Goal: Task Accomplishment & Management: Use online tool/utility

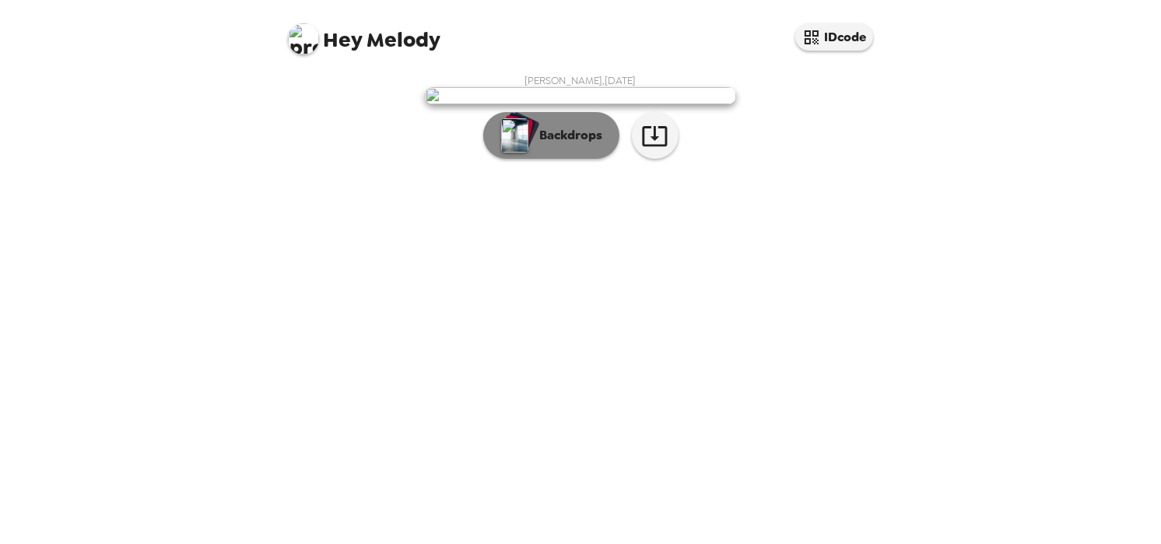
click at [578, 145] on p "Backdrops" at bounding box center [567, 135] width 71 height 19
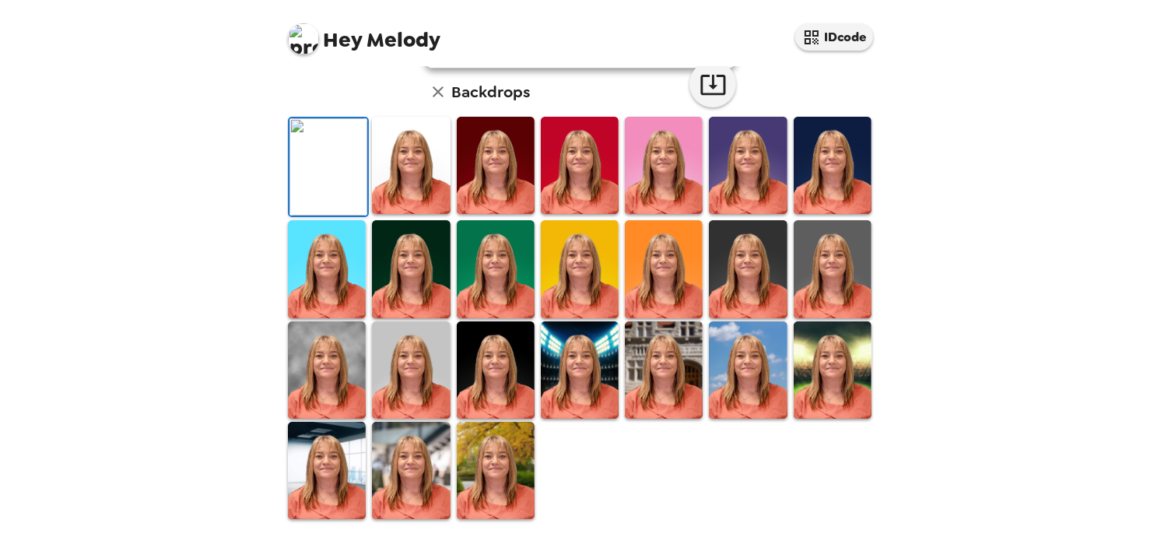
scroll to position [311, 0]
click at [310, 419] on img at bounding box center [327, 369] width 78 height 97
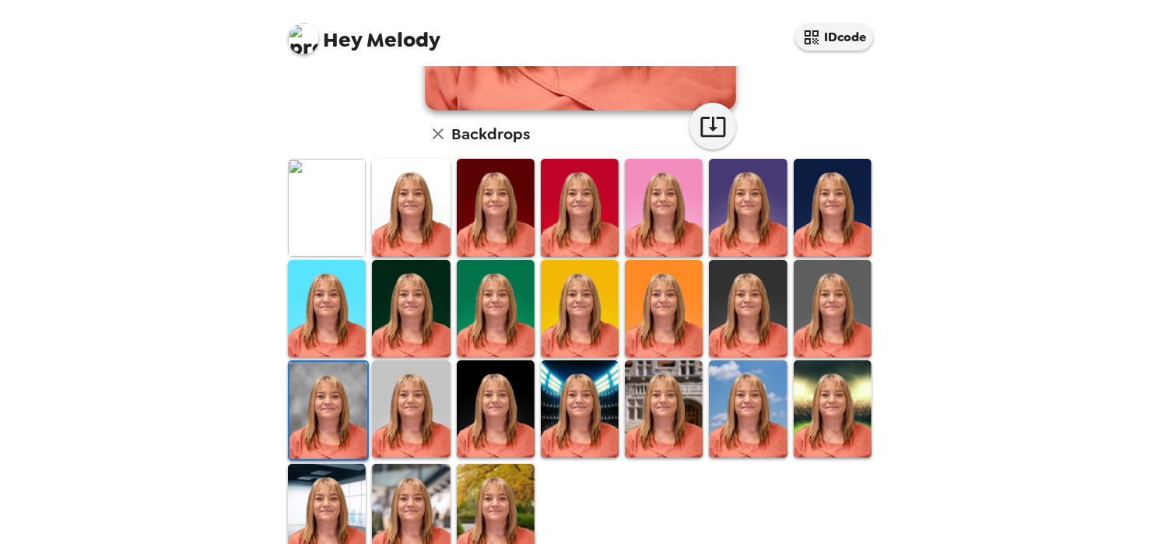
scroll to position [389, 0]
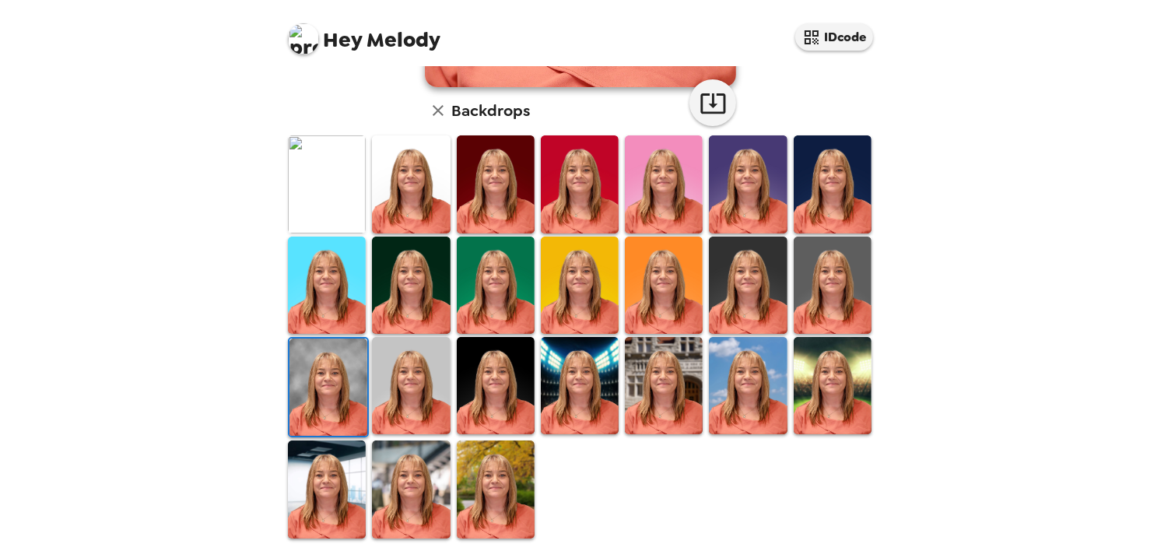
click at [483, 454] on img at bounding box center [496, 488] width 78 height 97
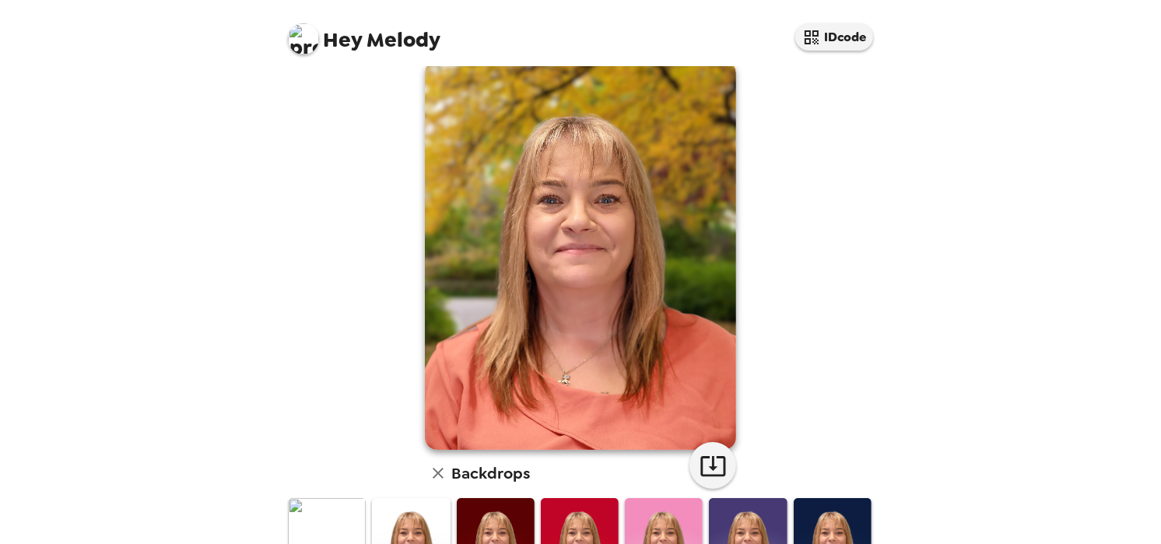
scroll to position [0, 0]
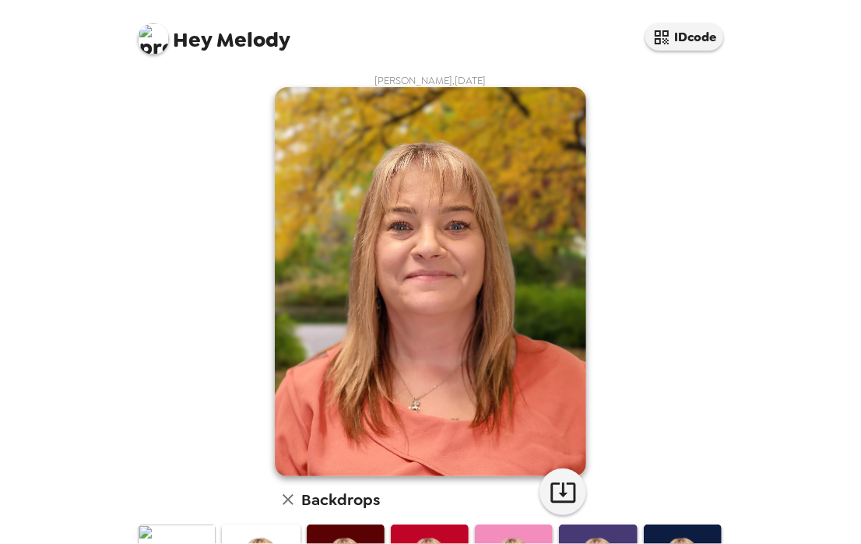
click at [671, 359] on div "Melody Valentin , 09-23-2025 Backdrops" at bounding box center [430, 501] width 591 height 855
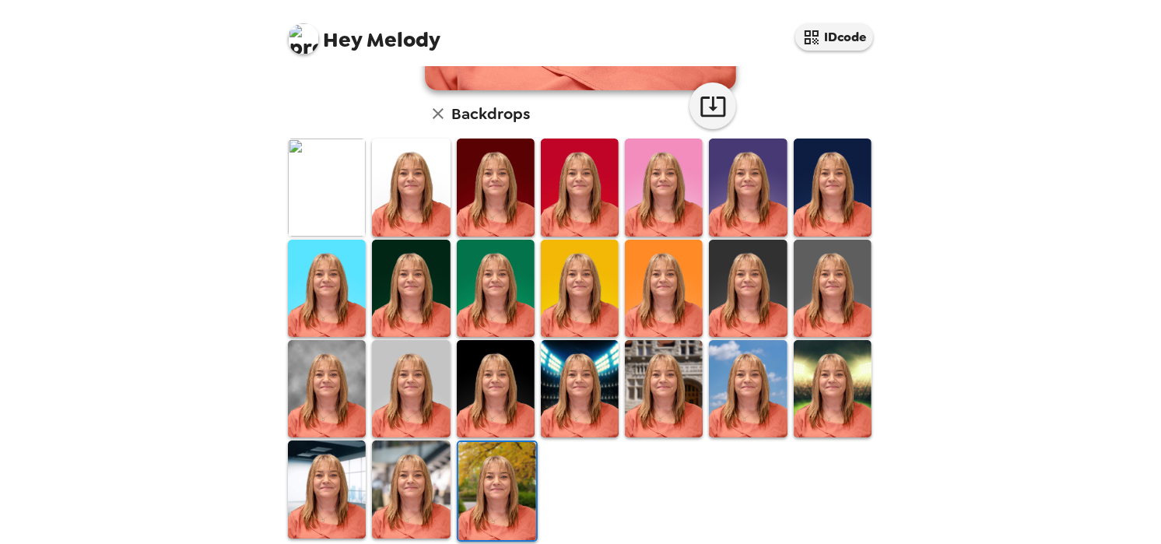
scroll to position [389, 0]
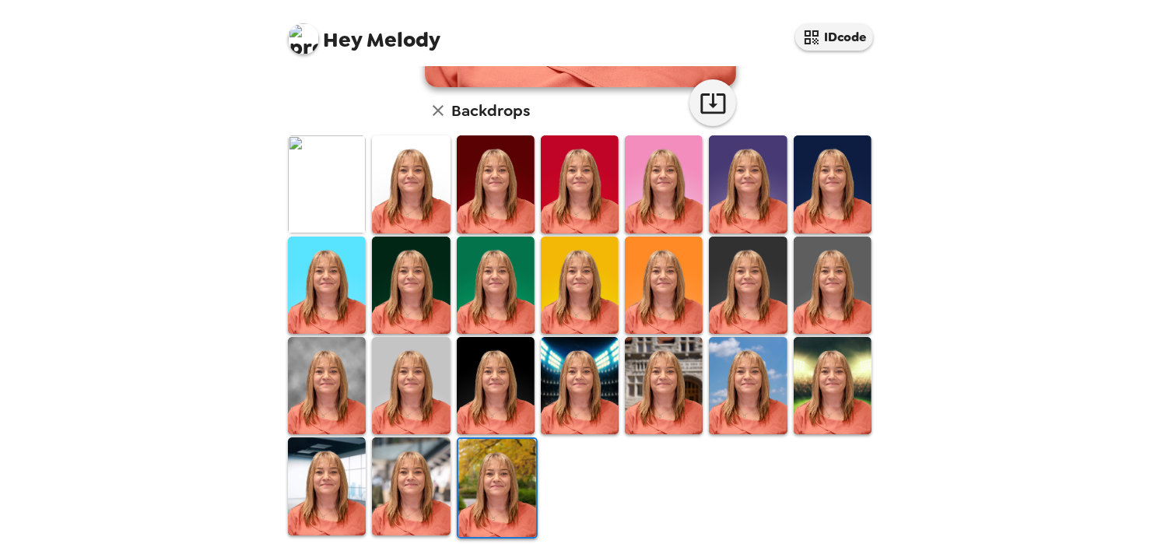
click at [408, 480] on img at bounding box center [411, 485] width 78 height 97
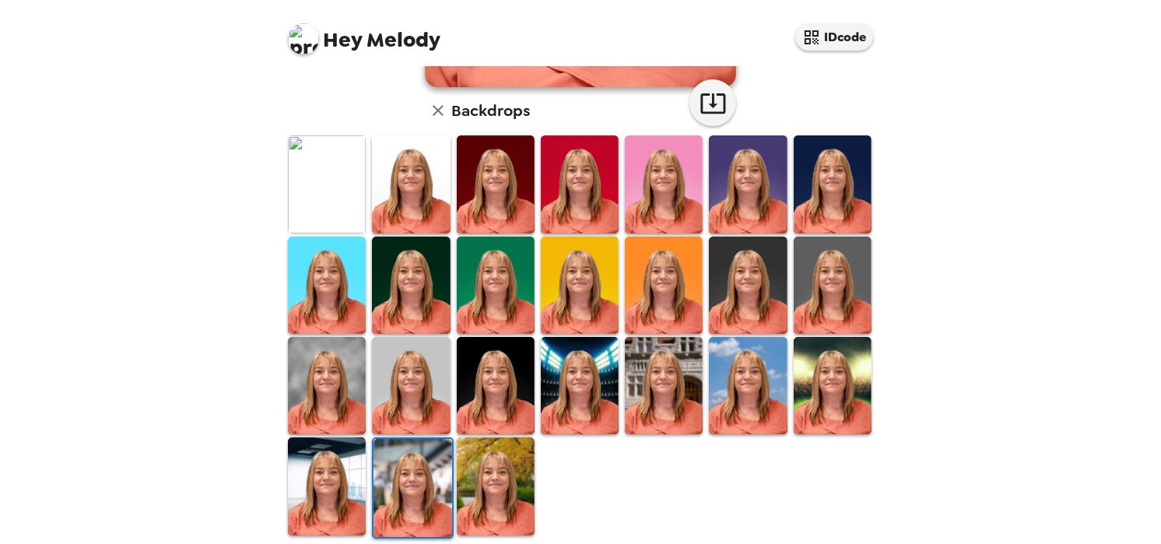
click at [736, 355] on img at bounding box center [748, 385] width 78 height 97
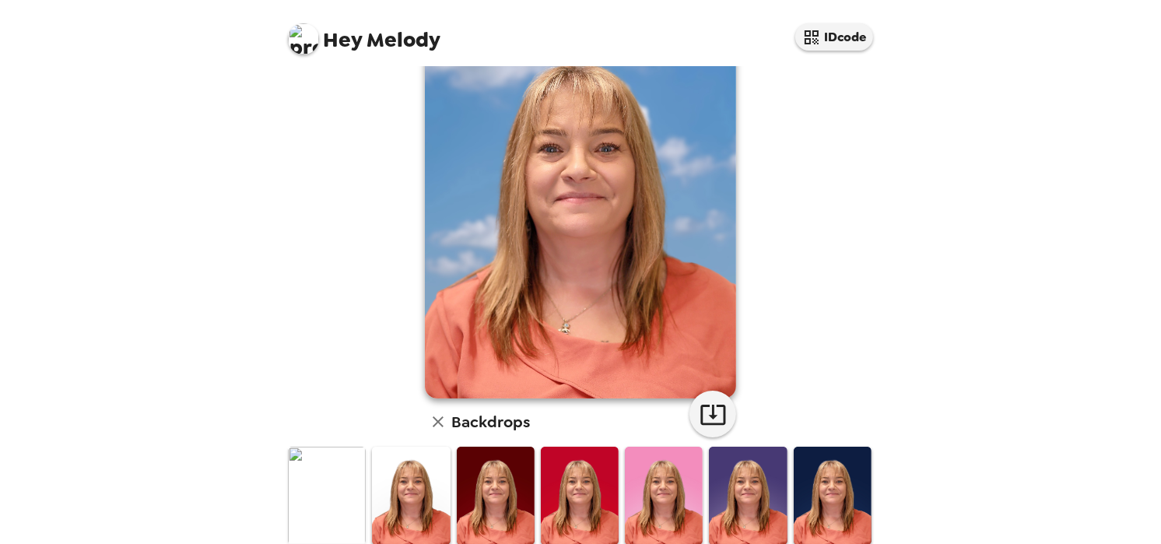
scroll to position [233, 0]
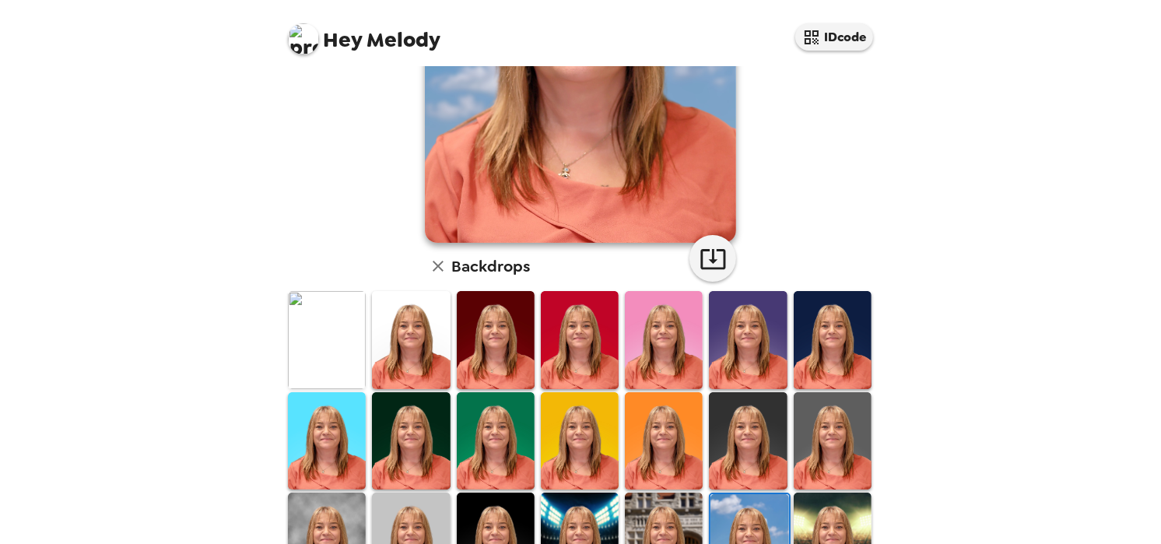
click at [767, 328] on img at bounding box center [748, 339] width 78 height 97
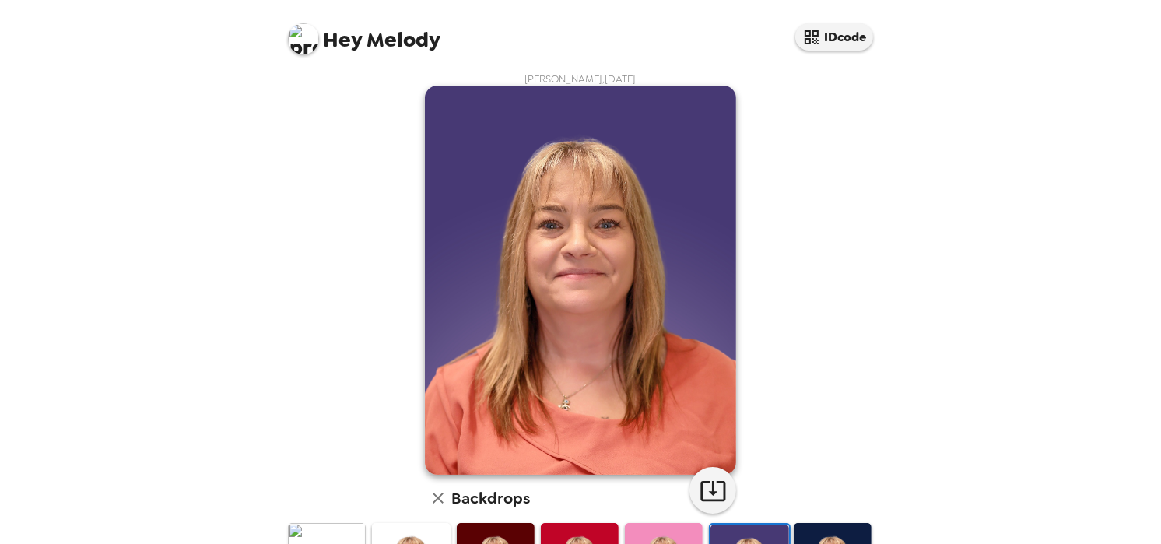
scroll to position [0, 0]
